Goal: Navigation & Orientation: Find specific page/section

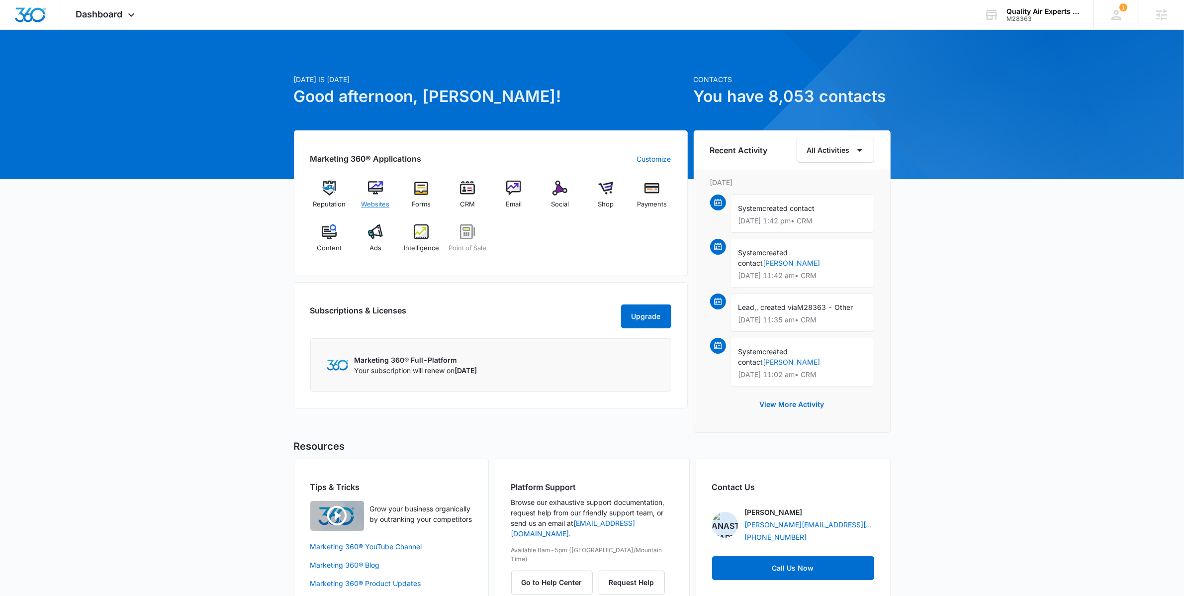
click at [372, 191] on img at bounding box center [375, 187] width 15 height 15
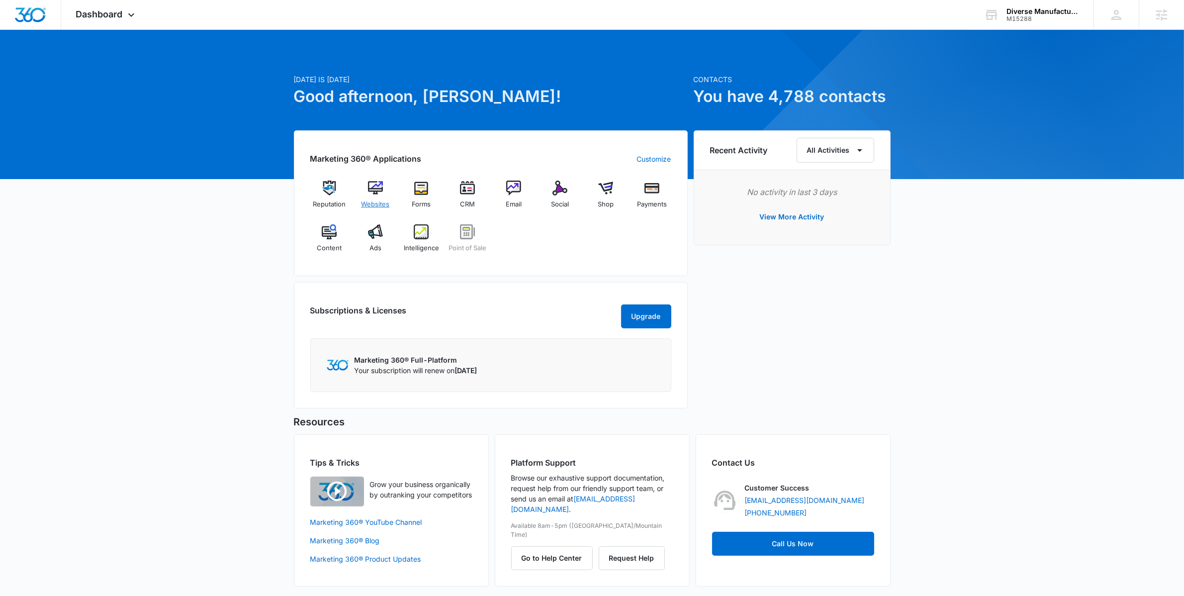
click at [381, 188] on img at bounding box center [375, 187] width 15 height 15
